Goal: Communication & Community: Ask a question

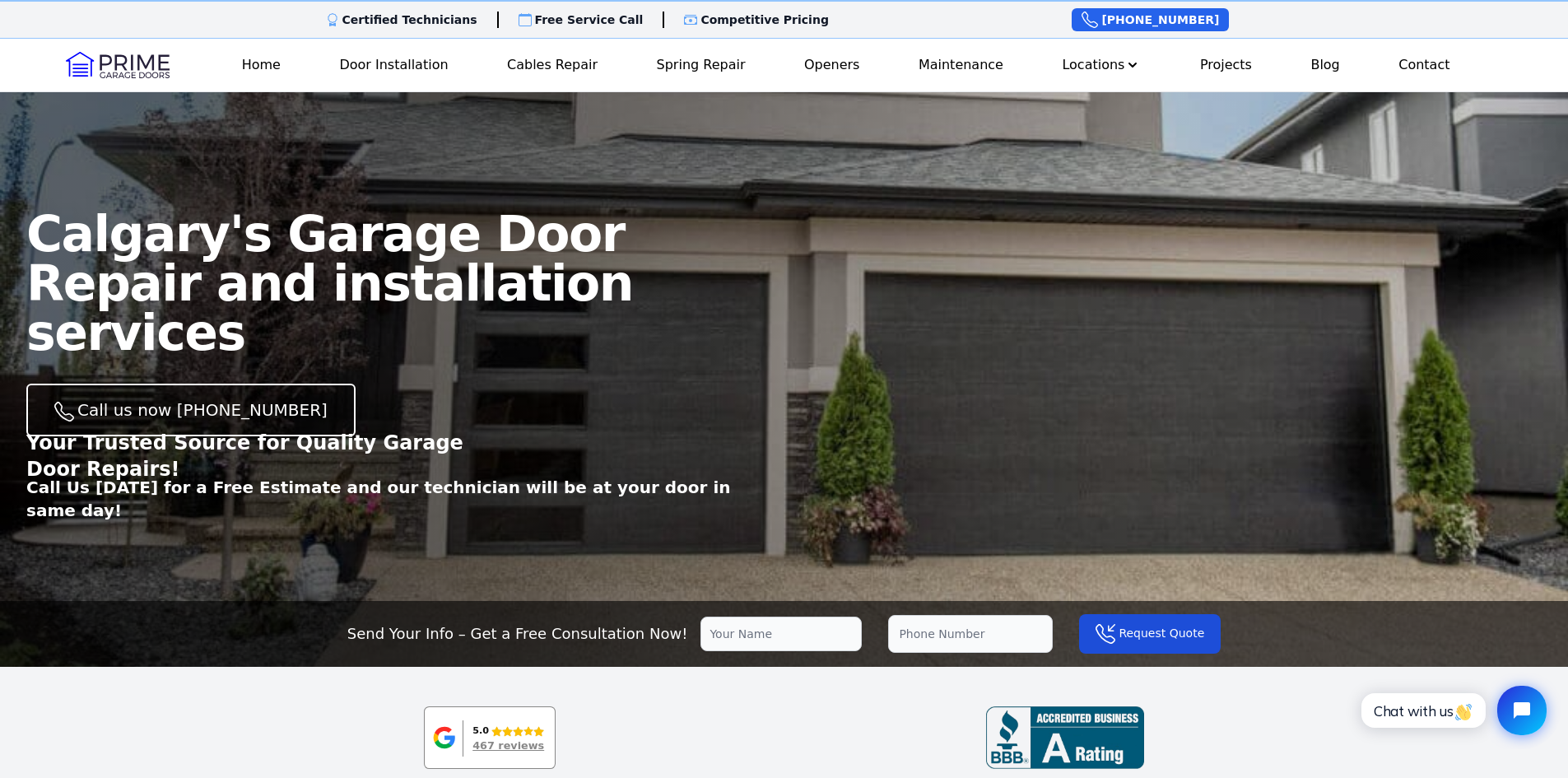
drag, startPoint x: 1062, startPoint y: 329, endPoint x: 1028, endPoint y: 458, distance: 133.4
click at [1028, 458] on main "Calgary's Garage Door Repair and installation services Call us now (403) 389-84…" at bounding box center [784, 362] width 1568 height 543
drag, startPoint x: 860, startPoint y: 343, endPoint x: 1132, endPoint y: 349, distance: 272.1
click at [1132, 349] on main "Calgary's Garage Door Repair and installation services Call us now (403) 389-84…" at bounding box center [784, 362] width 1568 height 543
drag, startPoint x: 1108, startPoint y: 308, endPoint x: 1076, endPoint y: 440, distance: 135.8
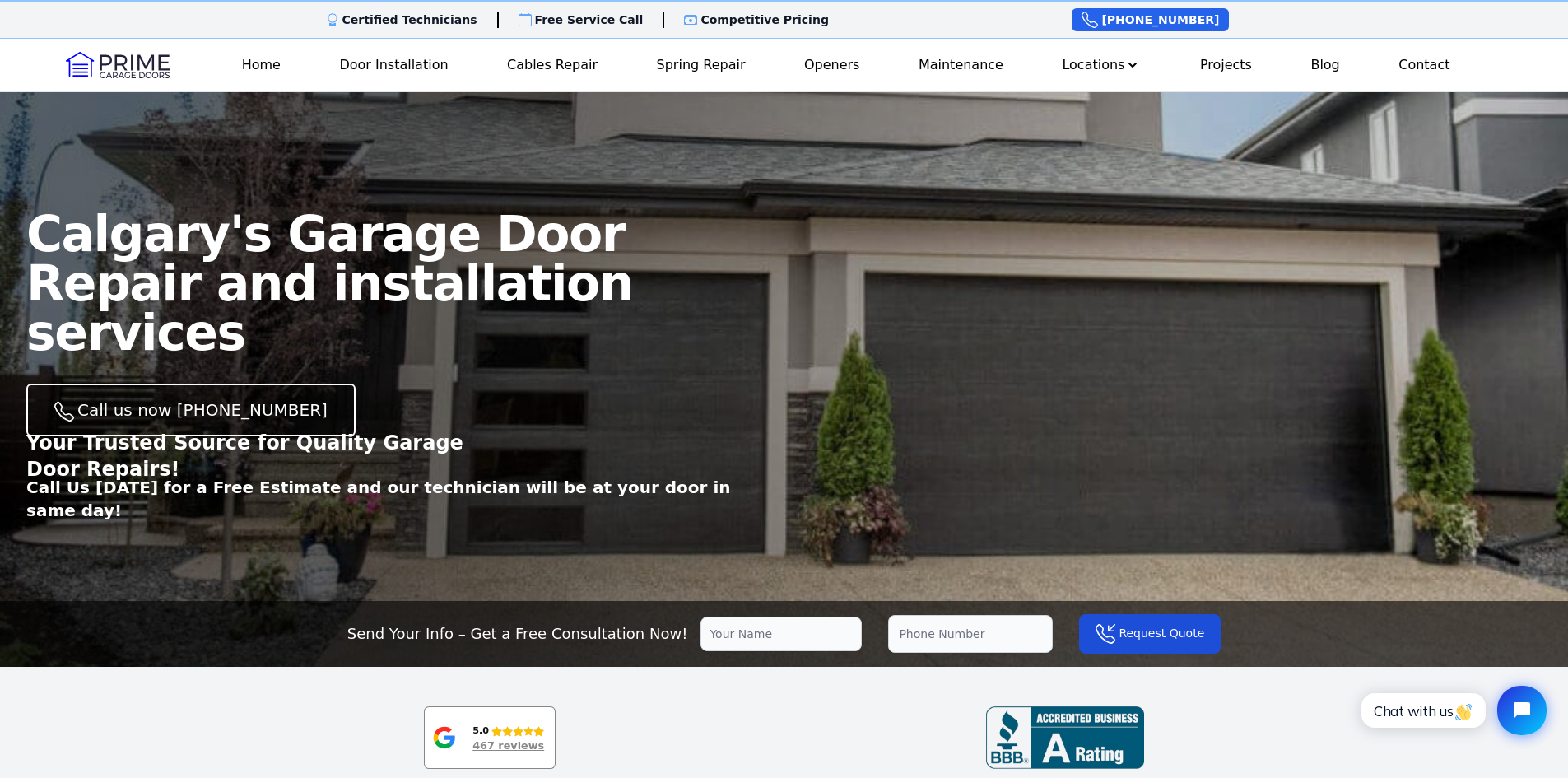
click at [1077, 438] on main "Calgary's Garage Door Repair and installation services Call us now (403) 389-84…" at bounding box center [784, 362] width 1568 height 543
click at [1513, 703] on icon "Open chat widget" at bounding box center [1521, 711] width 22 height 22
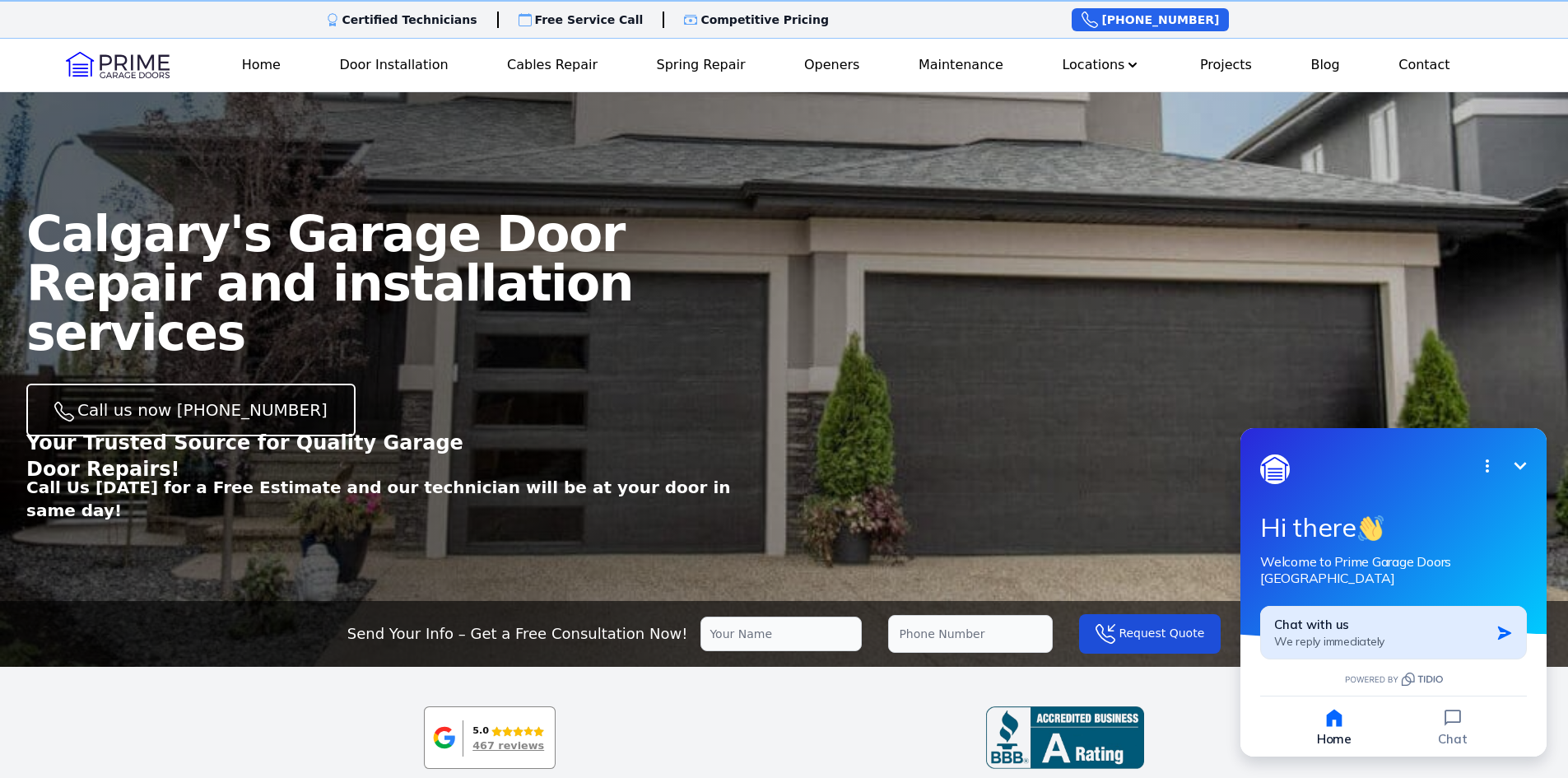
click at [1370, 635] on button "Chat with us We reply immediately" at bounding box center [1393, 632] width 266 height 54
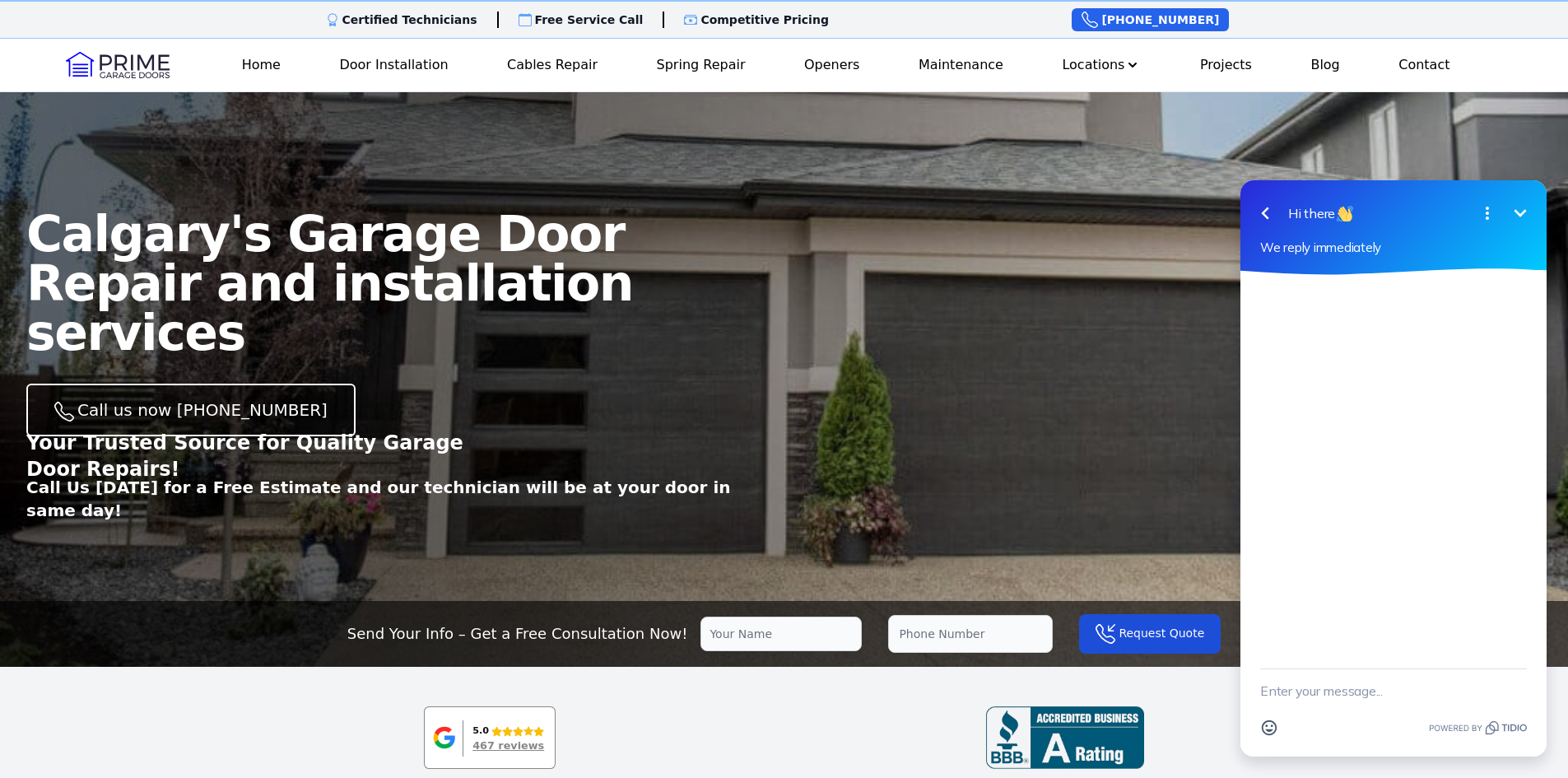
click at [1362, 705] on textarea "New message" at bounding box center [1393, 690] width 266 height 43
type textarea "Heyyyyyy teestttt"
click at [1259, 210] on icon "button" at bounding box center [1265, 213] width 20 height 20
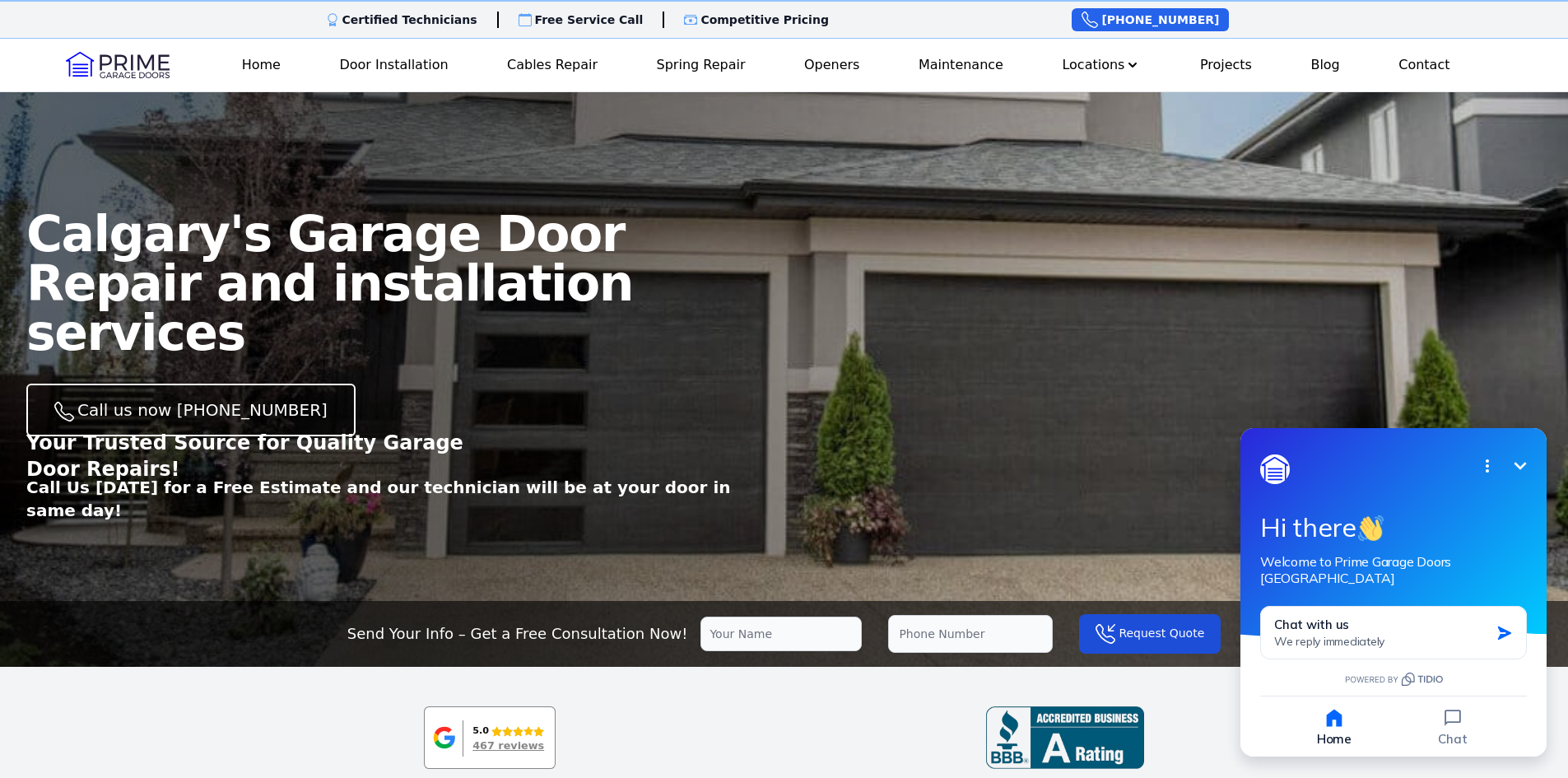
click at [1515, 469] on icon "Minimize" at bounding box center [1519, 466] width 20 height 20
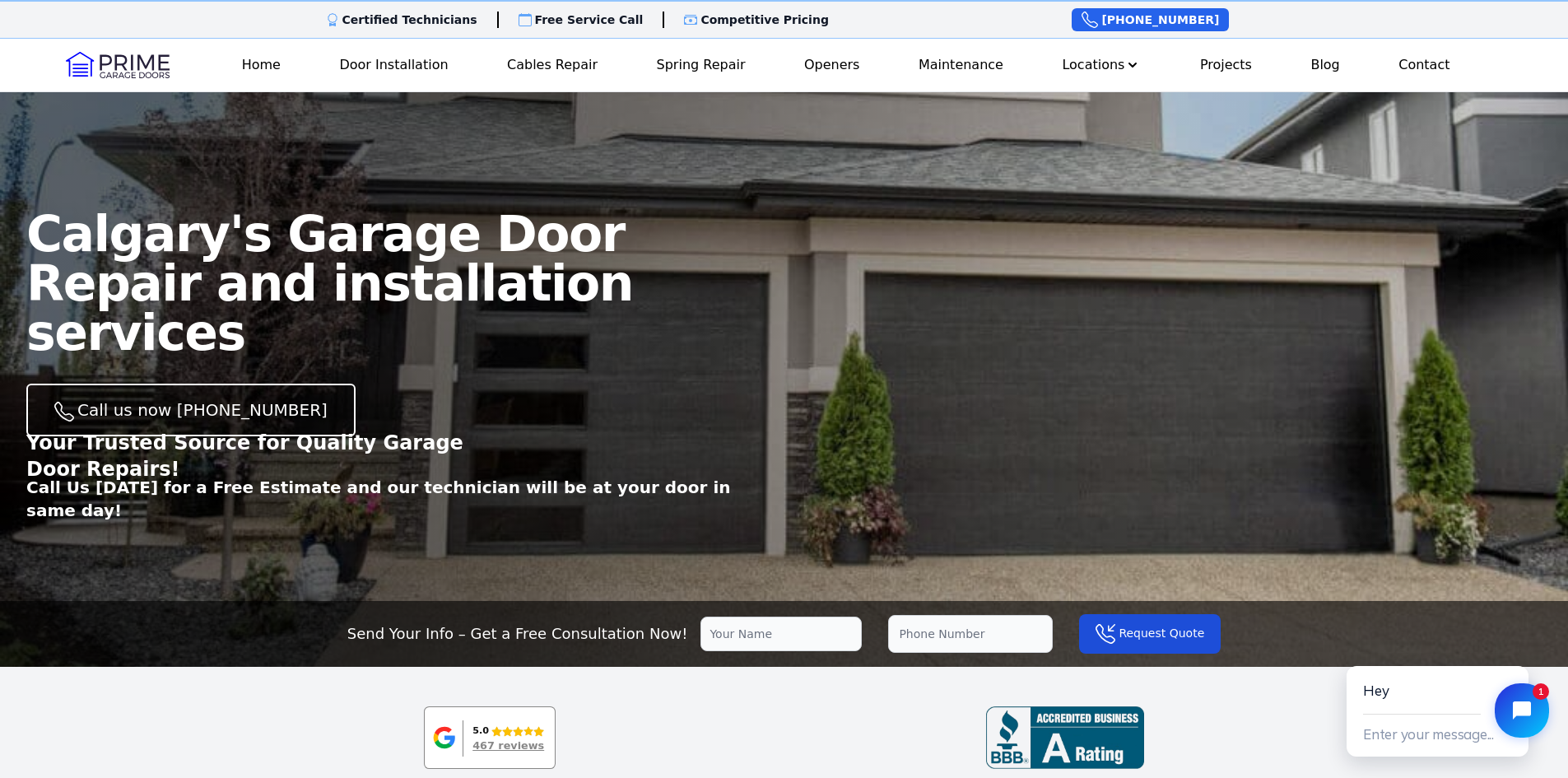
click at [1523, 701] on icon "Close chat widget" at bounding box center [1531, 711] width 26 height 26
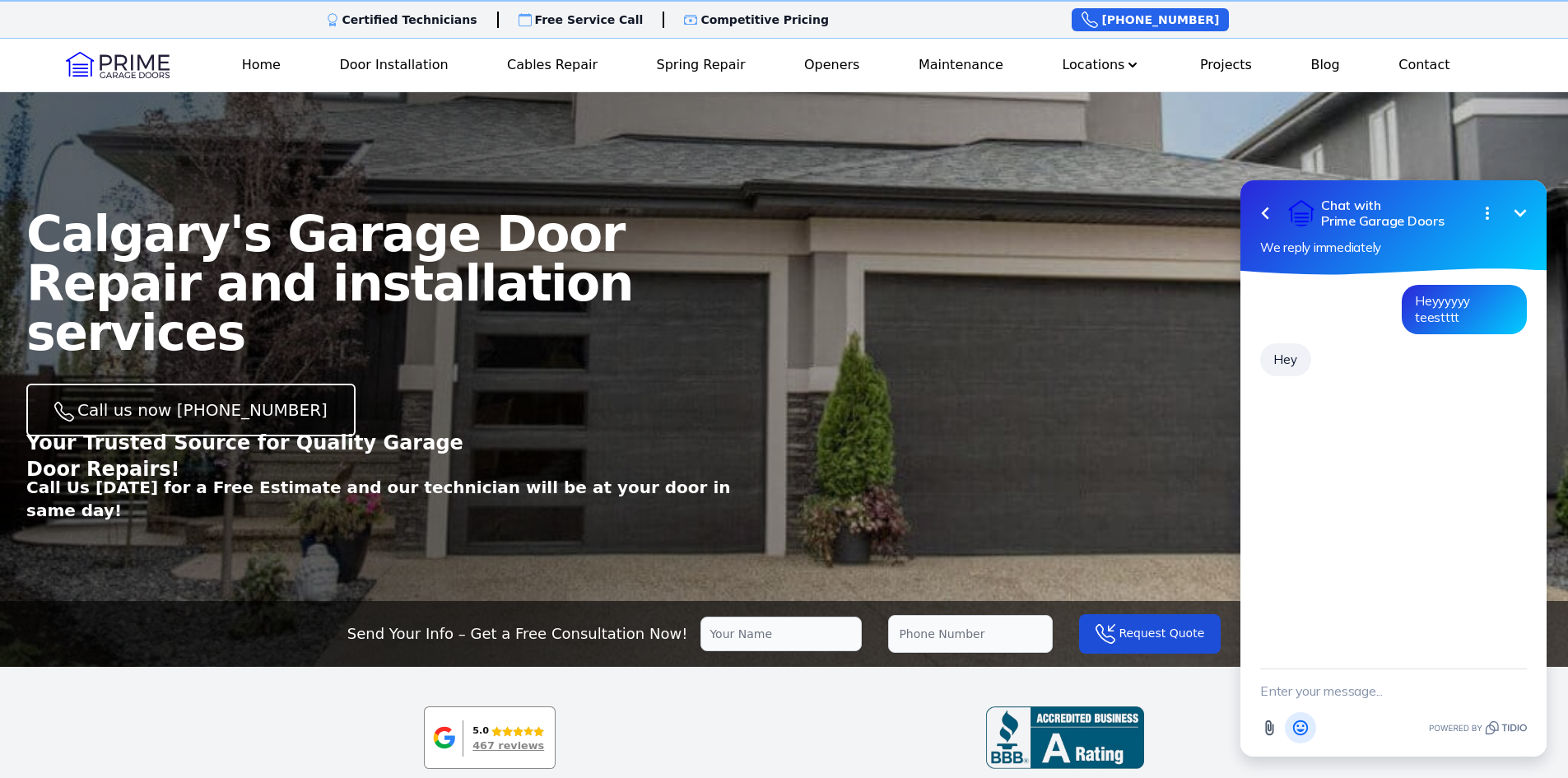
click at [1299, 734] on icon "Open Emoji picker" at bounding box center [1300, 727] width 15 height 15
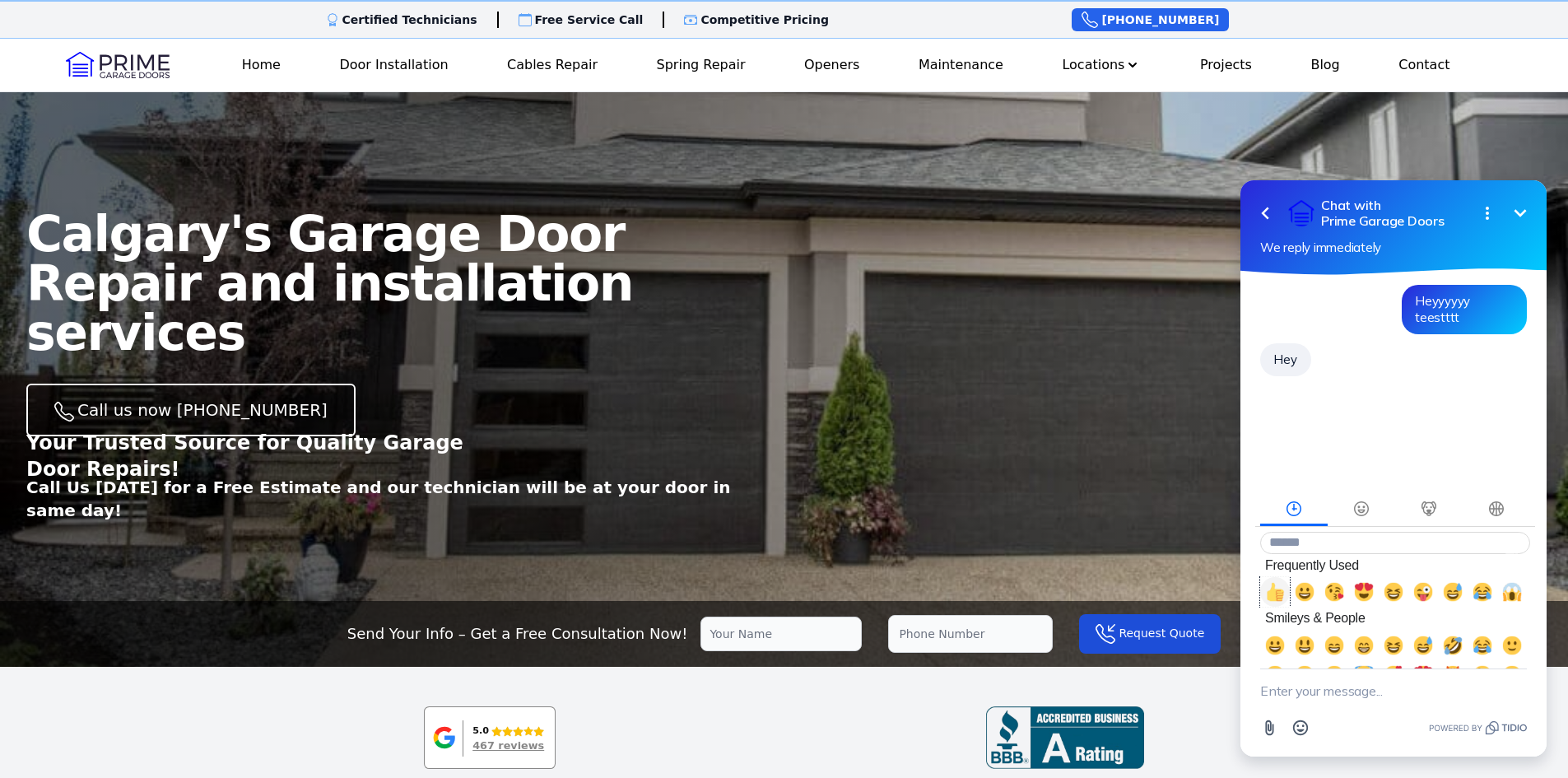
click at [1273, 602] on span "👍, +1, thumbsup" at bounding box center [1275, 592] width 20 height 20
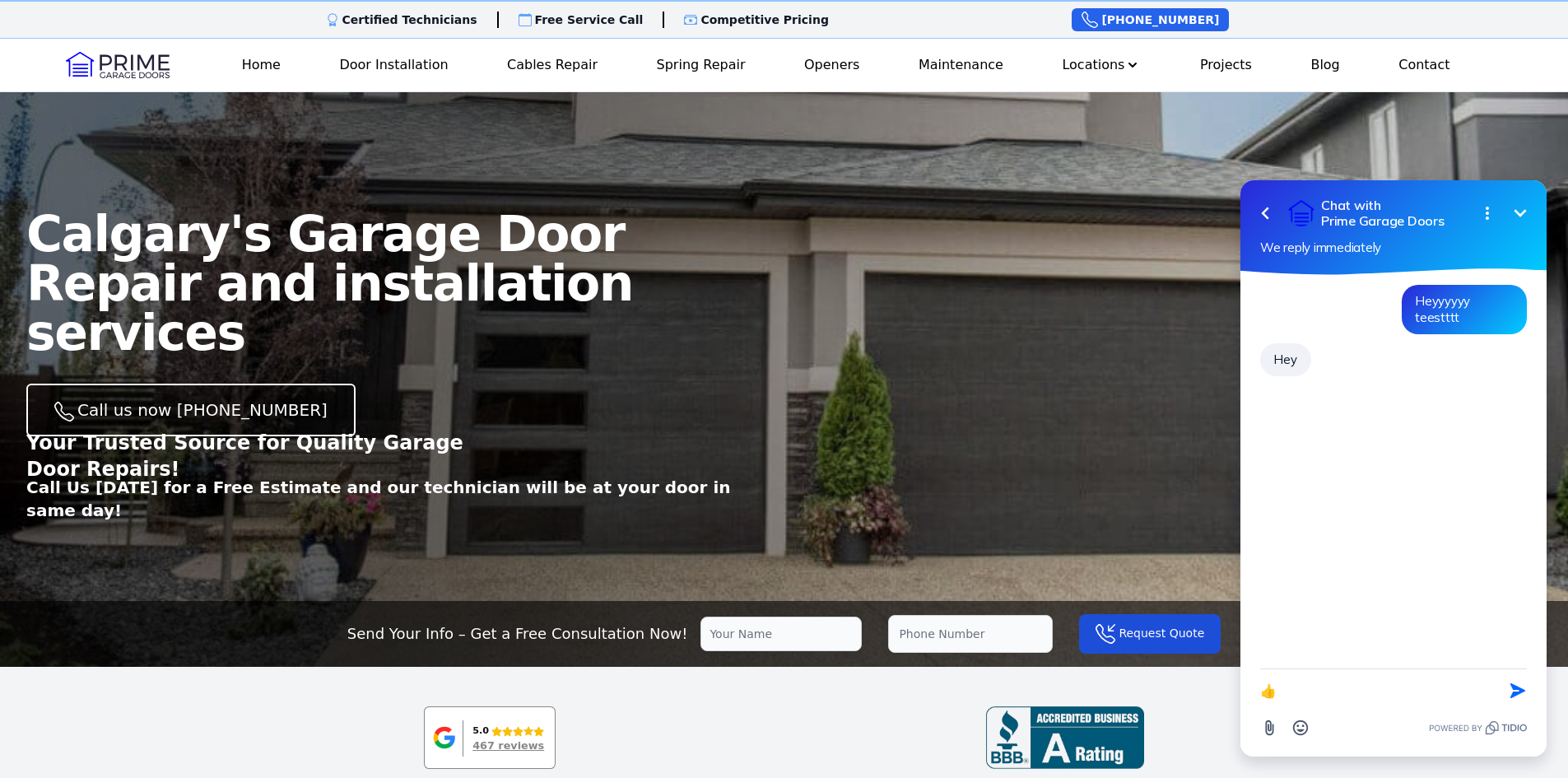
click at [1328, 691] on textarea "👍" at bounding box center [1373, 690] width 226 height 43
type textarea "👍 prime's cooool"
click at [1528, 213] on icon "Minimize" at bounding box center [1519, 213] width 20 height 20
